Goal: Information Seeking & Learning: Learn about a topic

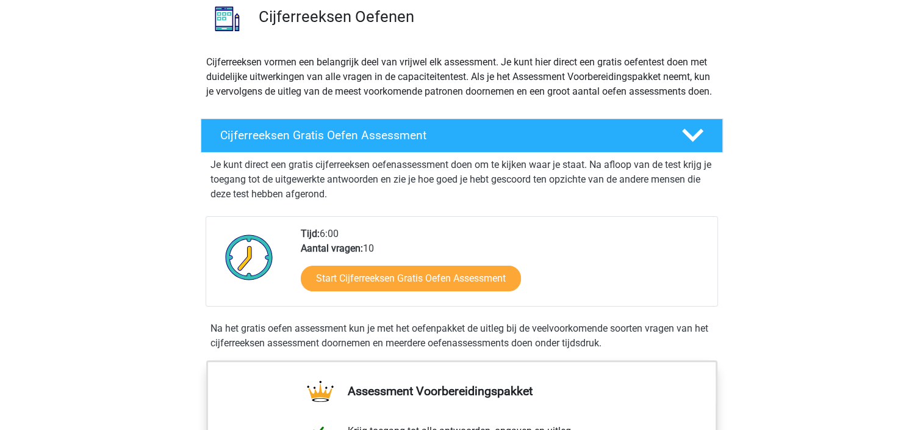
scroll to position [122, 0]
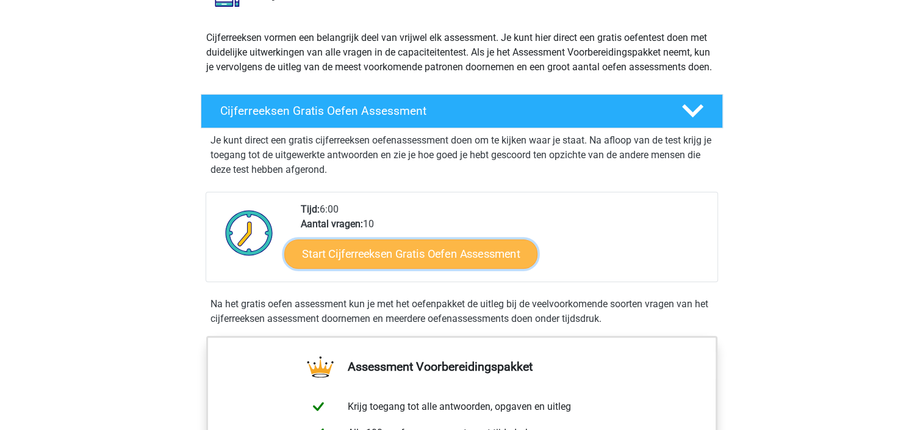
click at [374, 268] on link "Start Cijferreeksen Gratis Oefen Assessment" at bounding box center [410, 253] width 253 height 29
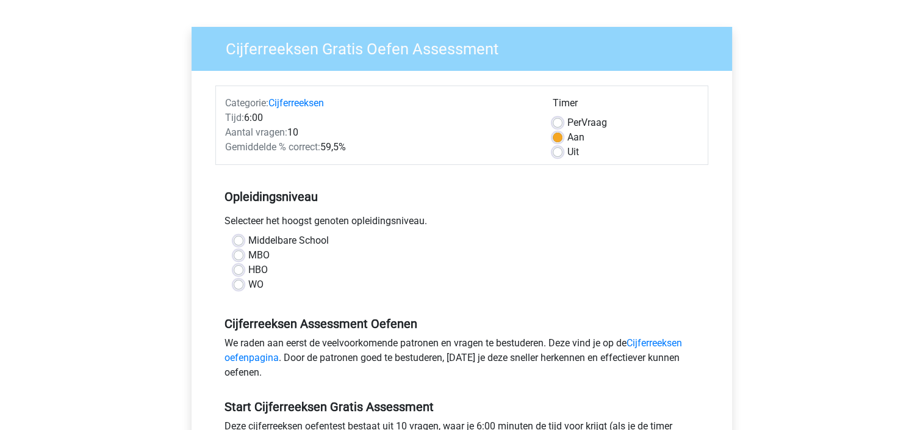
scroll to position [98, 0]
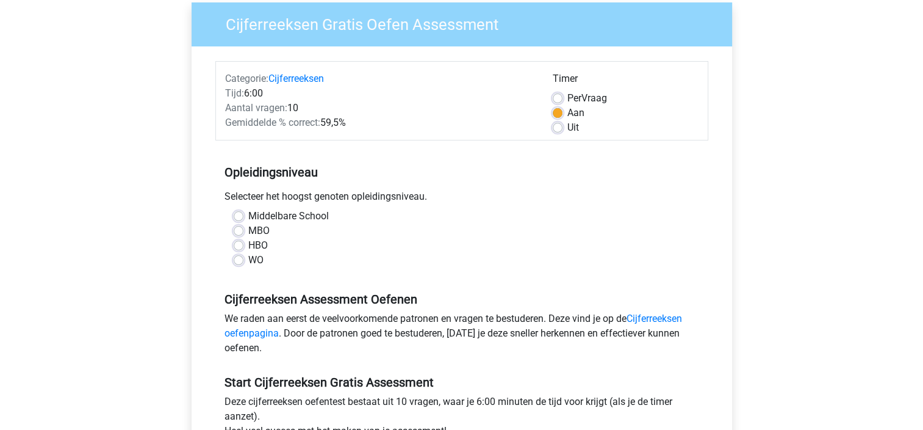
click at [248, 229] on label "MBO" at bounding box center [258, 230] width 21 height 15
click at [236, 229] on input "MBO" at bounding box center [239, 229] width 10 height 12
radio input "true"
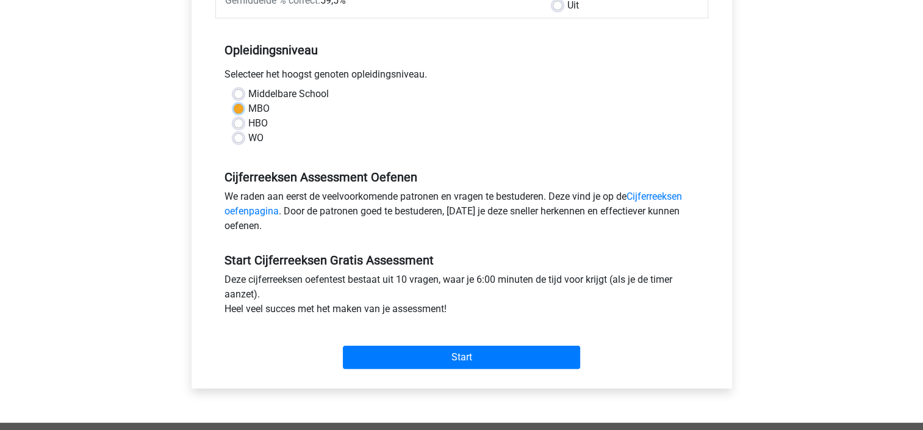
scroll to position [244, 0]
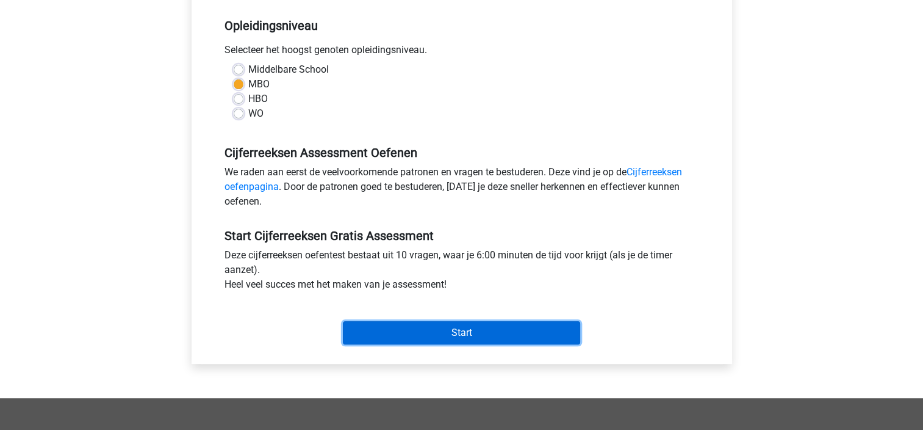
click at [473, 329] on input "Start" at bounding box center [461, 332] width 237 height 23
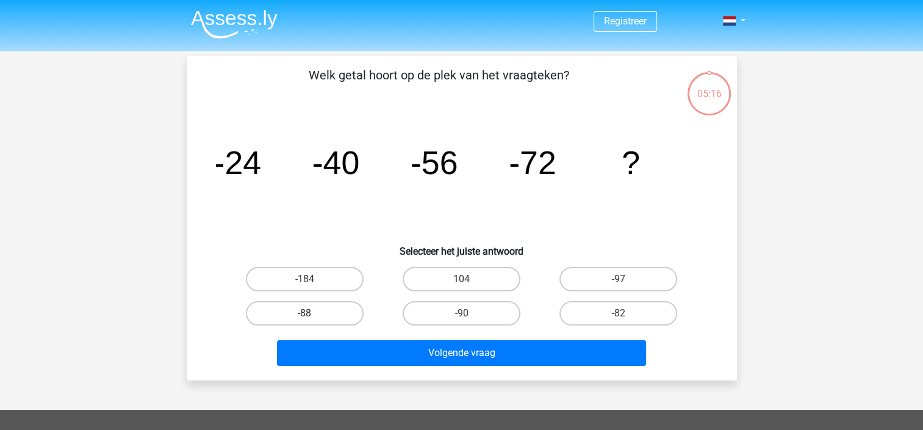
click at [269, 311] on label "-88" at bounding box center [305, 313] width 118 height 24
click at [304, 313] on input "-88" at bounding box center [308, 317] width 8 height 8
radio input "true"
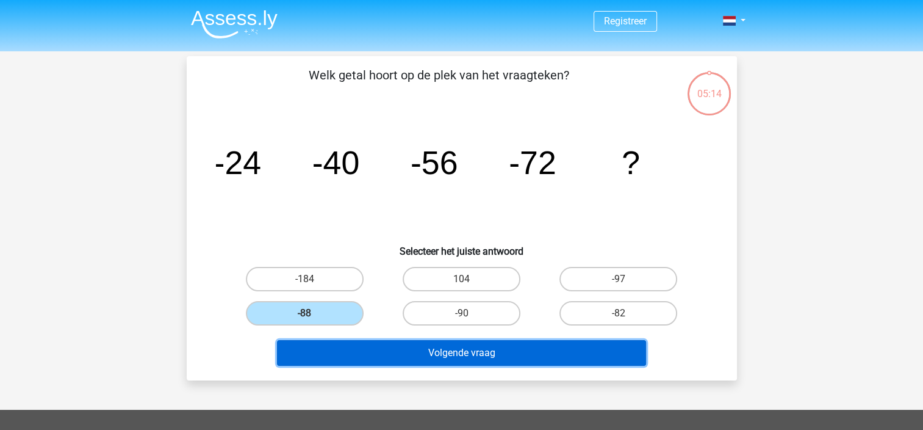
click at [379, 350] on button "Volgende vraag" at bounding box center [461, 353] width 369 height 26
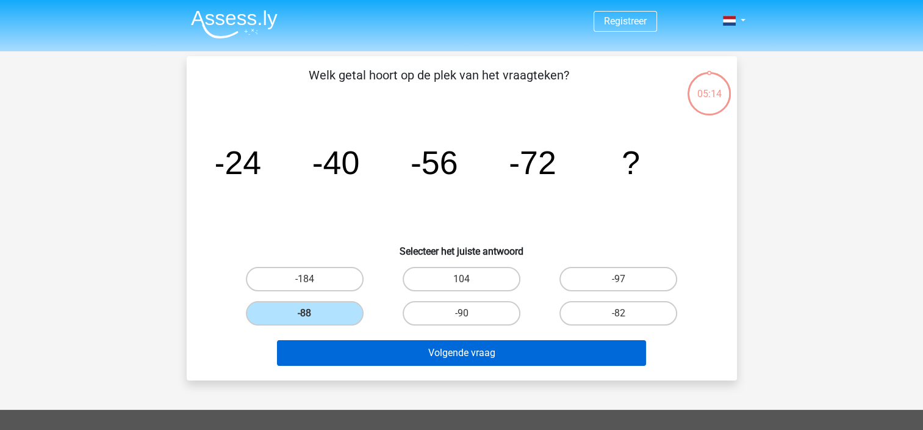
scroll to position [56, 0]
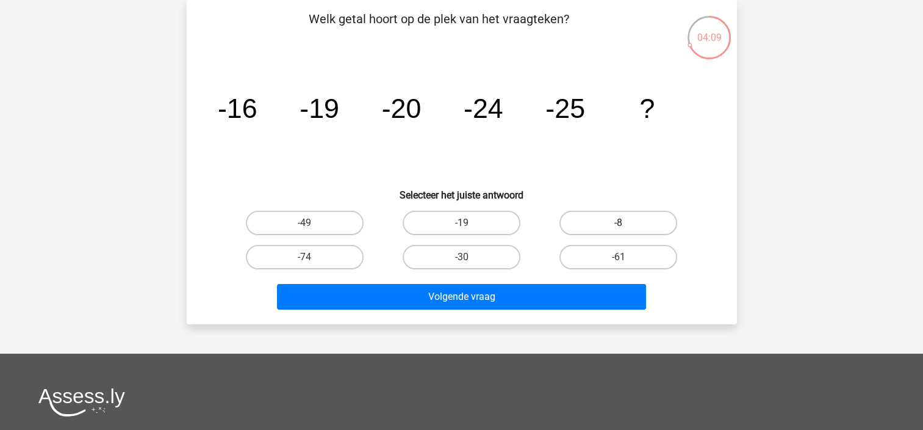
click at [602, 229] on label "-8" at bounding box center [618, 222] width 118 height 24
click at [619, 229] on input "-8" at bounding box center [623, 227] width 8 height 8
radio input "true"
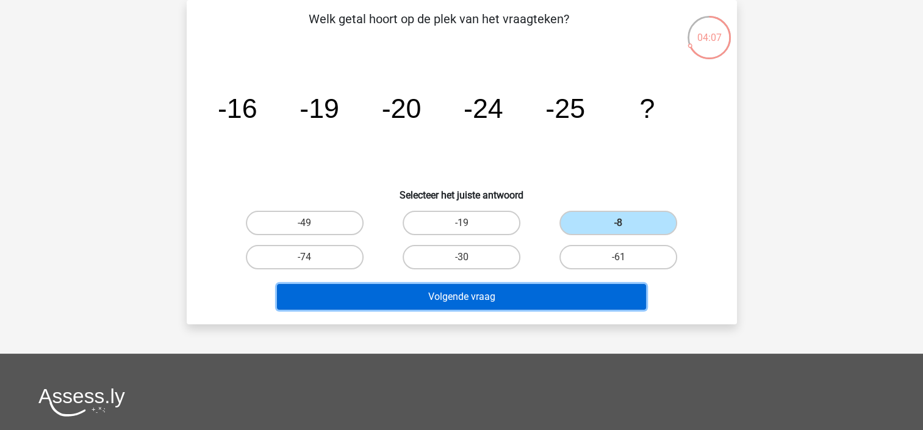
click at [522, 302] on button "Volgende vraag" at bounding box center [461, 297] width 369 height 26
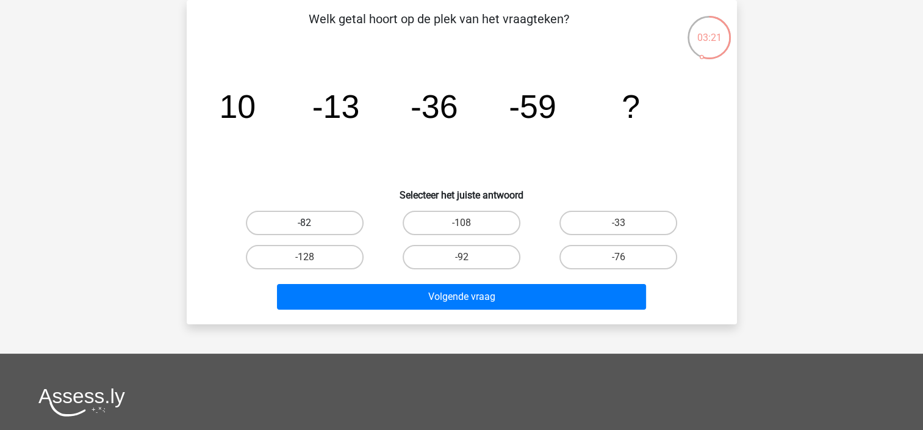
click at [334, 220] on label "-82" at bounding box center [305, 222] width 118 height 24
click at [312, 223] on input "-82" at bounding box center [308, 227] width 8 height 8
radio input "true"
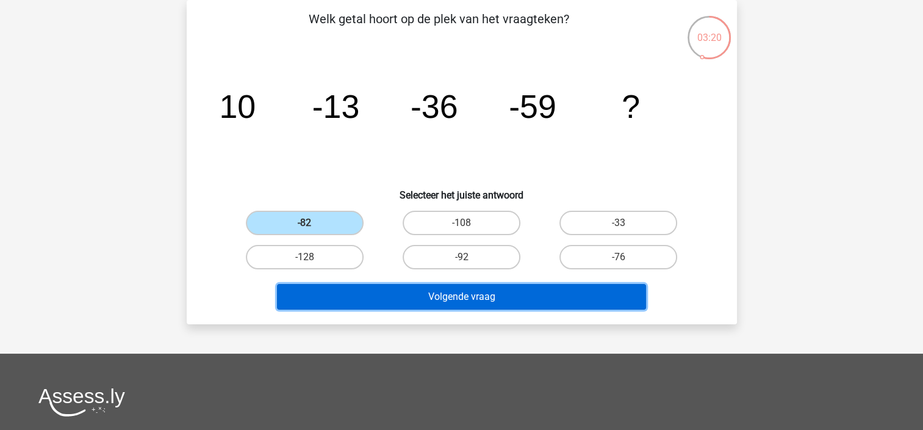
click at [450, 298] on button "Volgende vraag" at bounding box center [461, 297] width 369 height 26
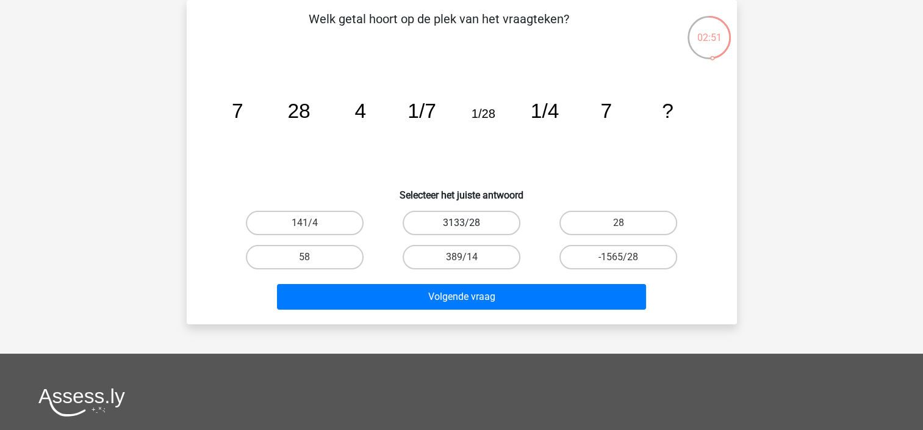
click at [451, 222] on label "3133/28" at bounding box center [462, 222] width 118 height 24
click at [461, 223] on input "3133/28" at bounding box center [465, 227] width 8 height 8
radio input "true"
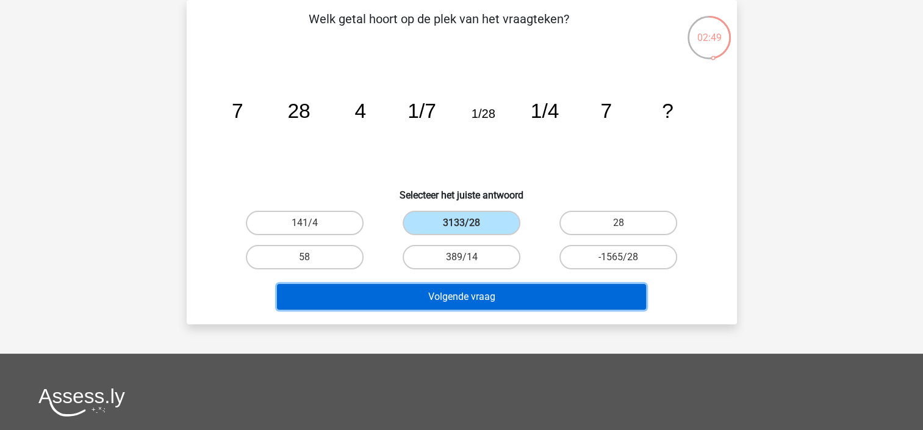
click at [456, 302] on button "Volgende vraag" at bounding box center [461, 297] width 369 height 26
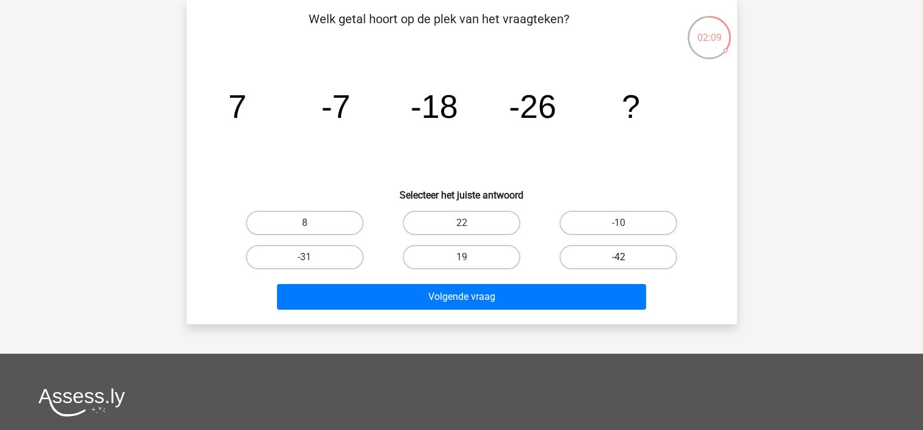
click at [591, 253] on label "-42" at bounding box center [618, 257] width 118 height 24
click at [619, 257] on input "-42" at bounding box center [623, 261] width 8 height 8
radio input "true"
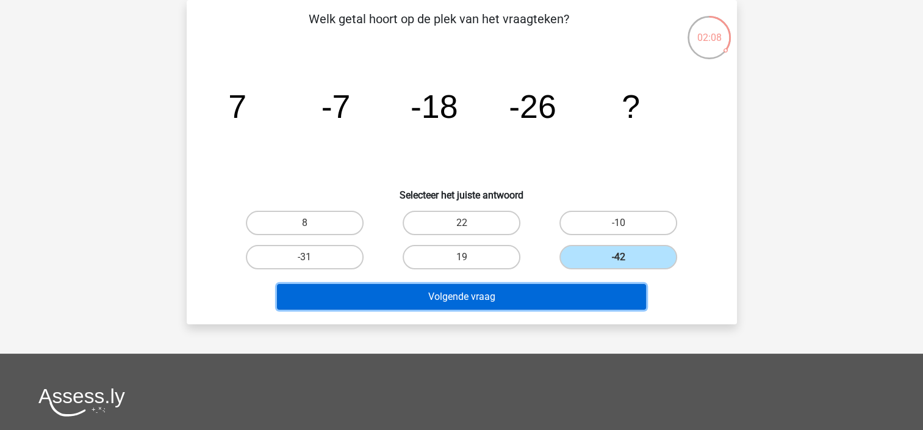
click at [513, 295] on button "Volgende vraag" at bounding box center [461, 297] width 369 height 26
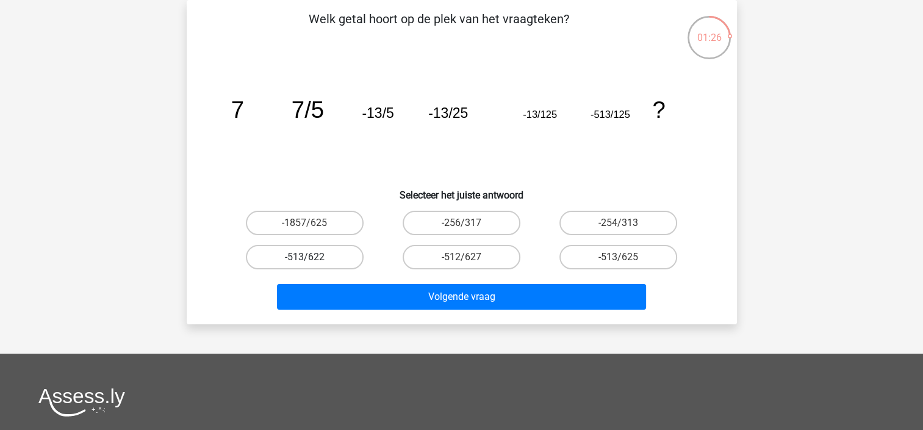
click at [316, 255] on label "-513/622" at bounding box center [305, 257] width 118 height 24
click at [312, 257] on input "-513/622" at bounding box center [308, 261] width 8 height 8
radio input "true"
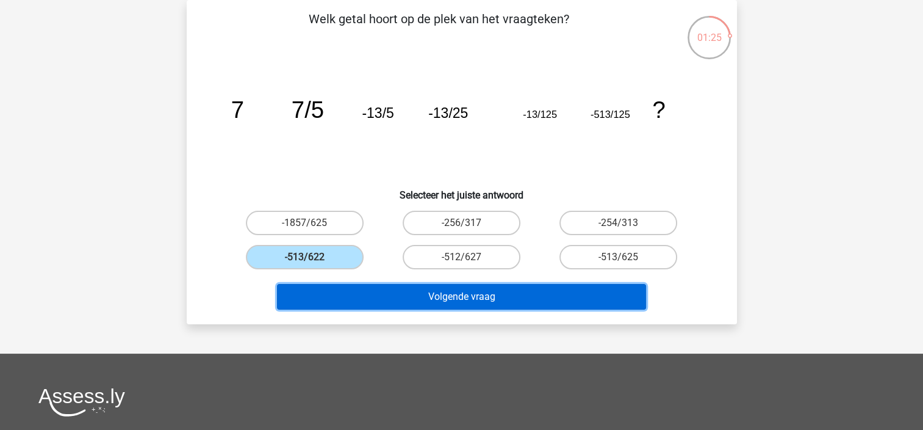
click at [398, 290] on button "Volgende vraag" at bounding box center [461, 297] width 369 height 26
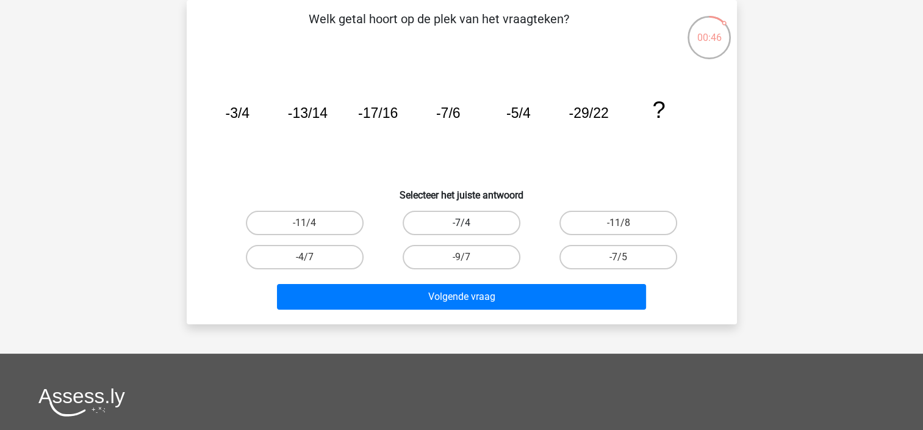
click at [425, 215] on label "-7/4" at bounding box center [462, 222] width 118 height 24
click at [461, 223] on input "-7/4" at bounding box center [465, 227] width 8 height 8
radio input "true"
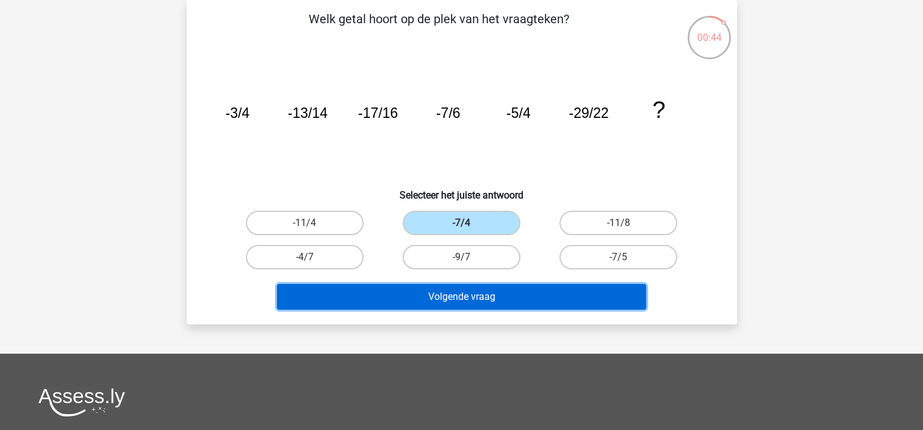
click at [454, 300] on button "Volgende vraag" at bounding box center [461, 297] width 369 height 26
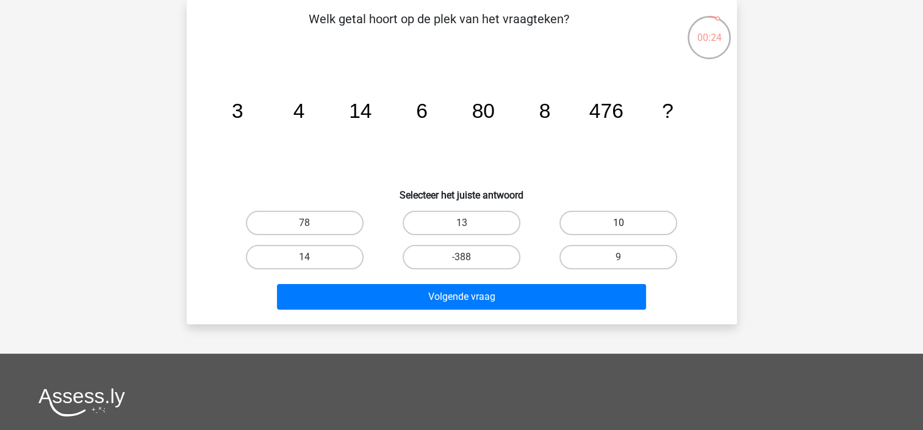
click at [602, 215] on label "10" at bounding box center [618, 222] width 118 height 24
click at [619, 223] on input "10" at bounding box center [623, 227] width 8 height 8
radio input "true"
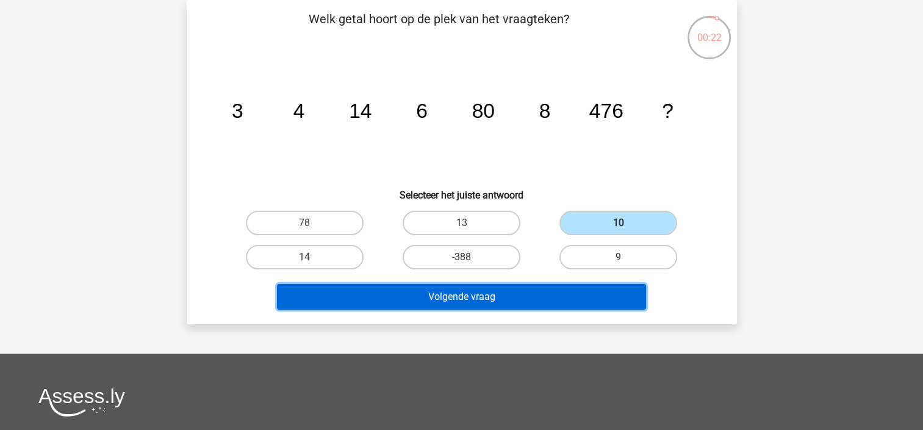
click at [514, 296] on button "Volgende vraag" at bounding box center [461, 297] width 369 height 26
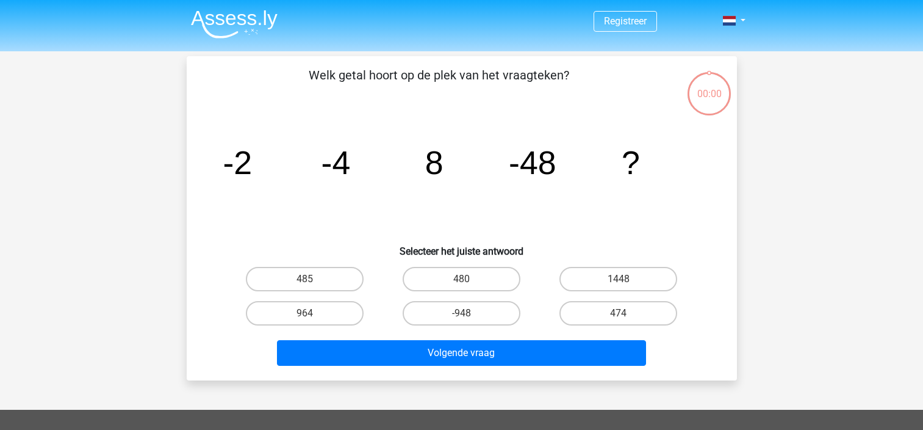
scroll to position [56, 0]
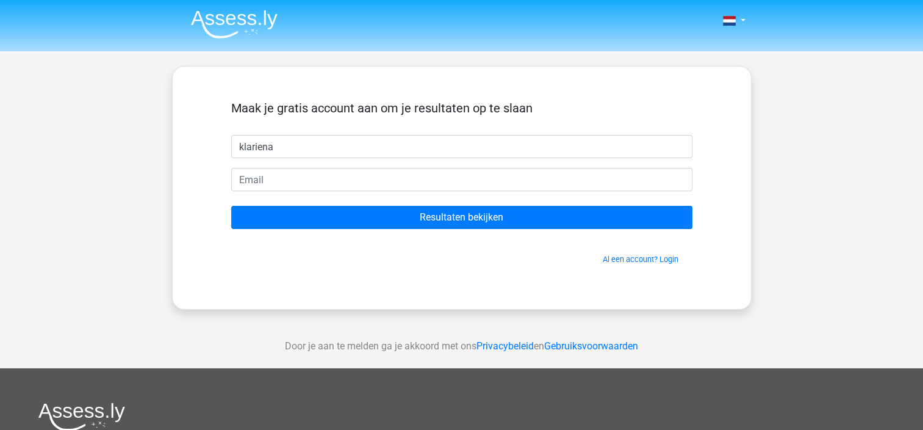
type input "klariena"
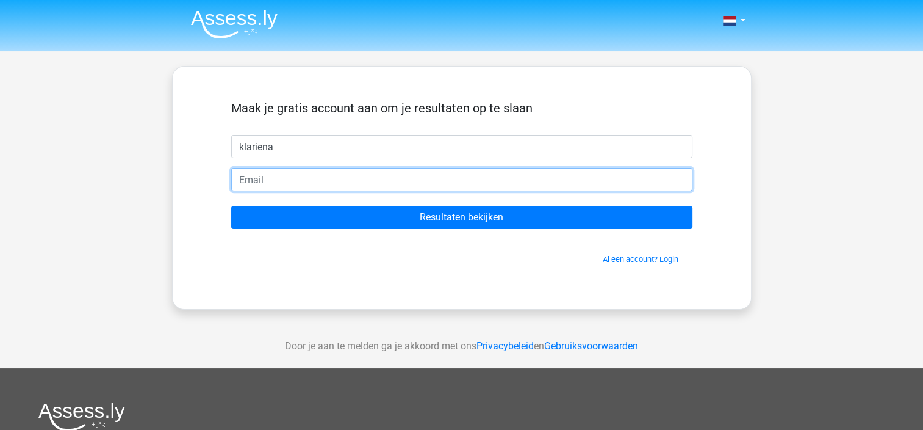
click at [437, 189] on input "email" at bounding box center [461, 179] width 461 height 23
type input "[EMAIL_ADDRESS][DOMAIN_NAME]"
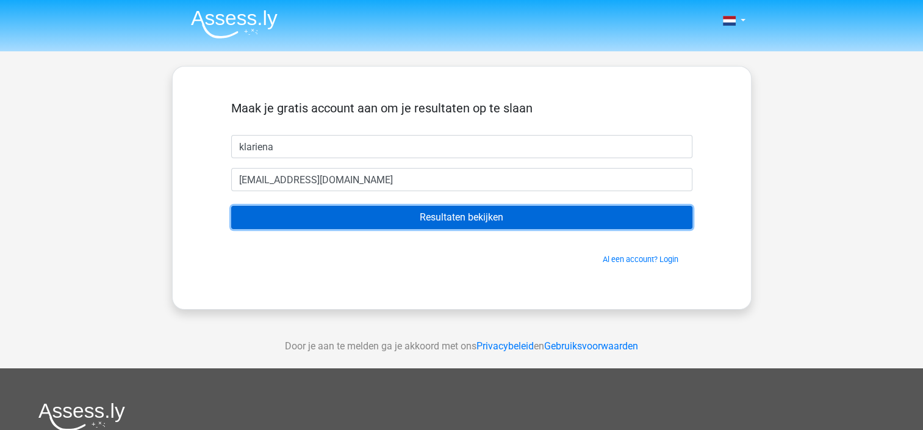
click at [458, 218] on input "Resultaten bekijken" at bounding box center [461, 217] width 461 height 23
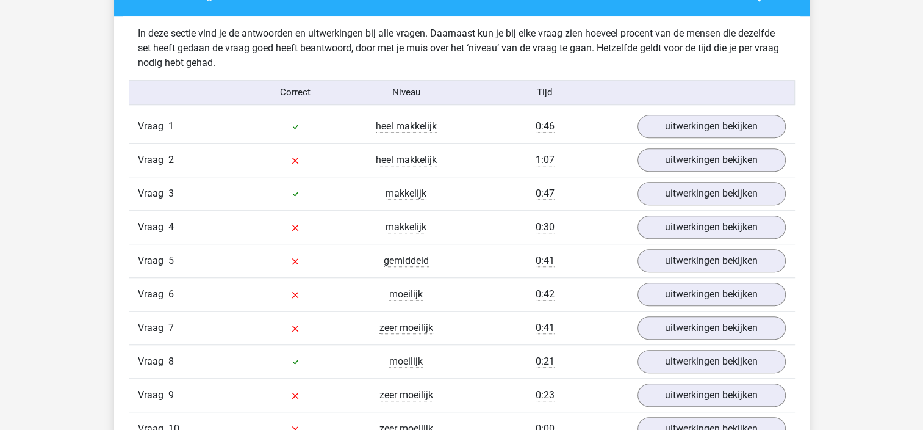
scroll to position [968, 0]
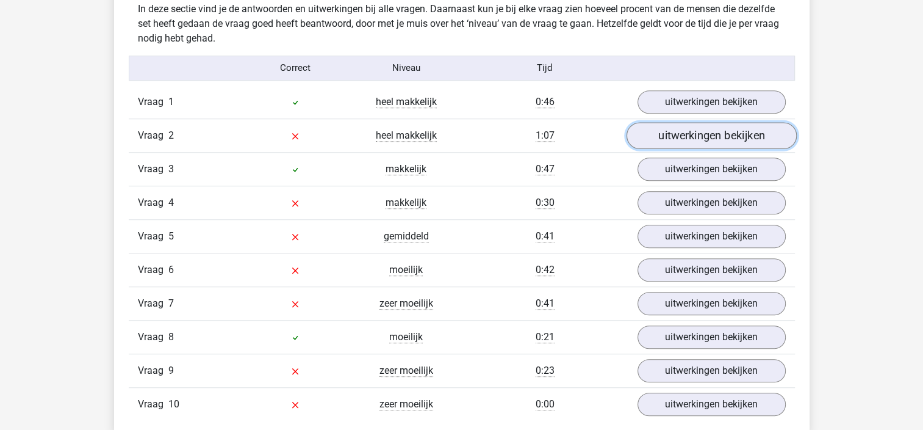
click at [694, 143] on link "uitwerkingen bekijken" at bounding box center [711, 135] width 170 height 27
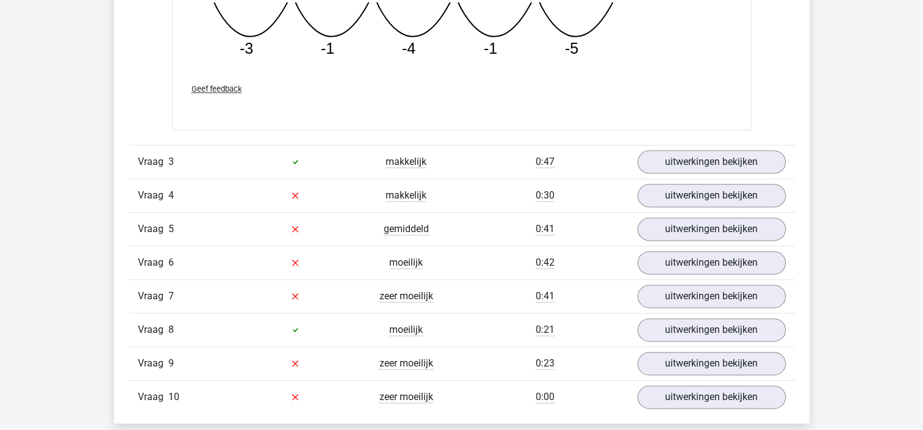
scroll to position [1578, 0]
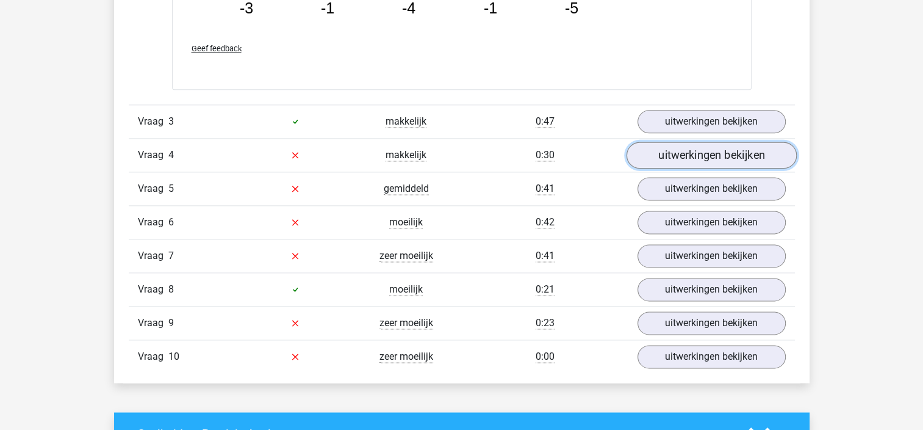
click at [697, 148] on link "uitwerkingen bekijken" at bounding box center [711, 155] width 170 height 27
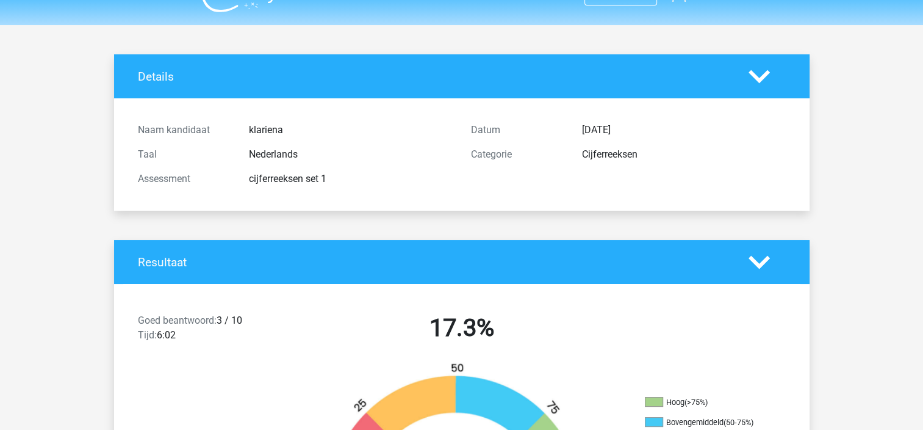
scroll to position [0, 0]
